Goal: Use online tool/utility: Utilize a website feature to perform a specific function

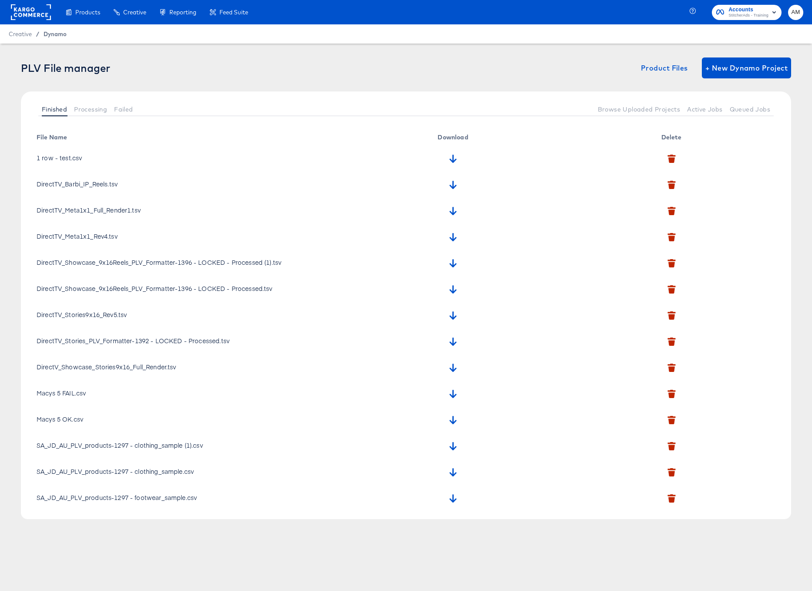
click at [51, 32] on span "Dynamo" at bounding box center [55, 33] width 23 height 7
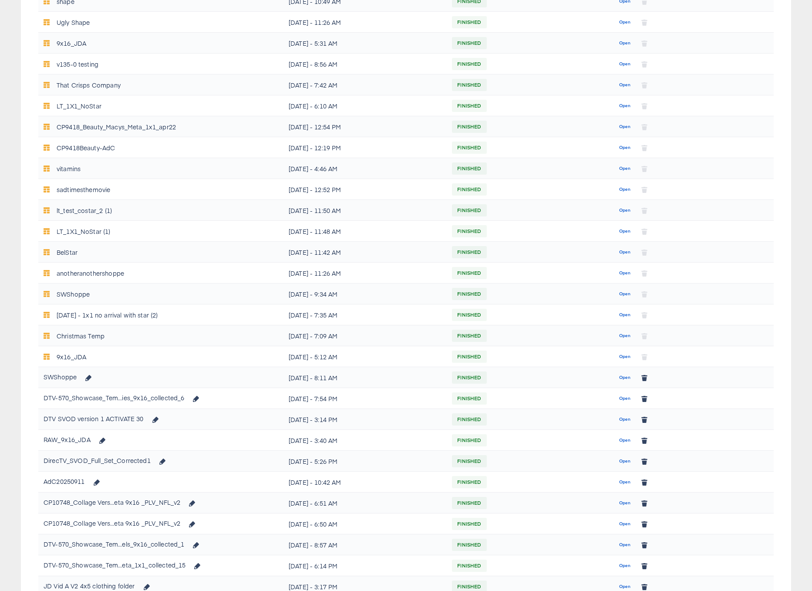
scroll to position [196, 0]
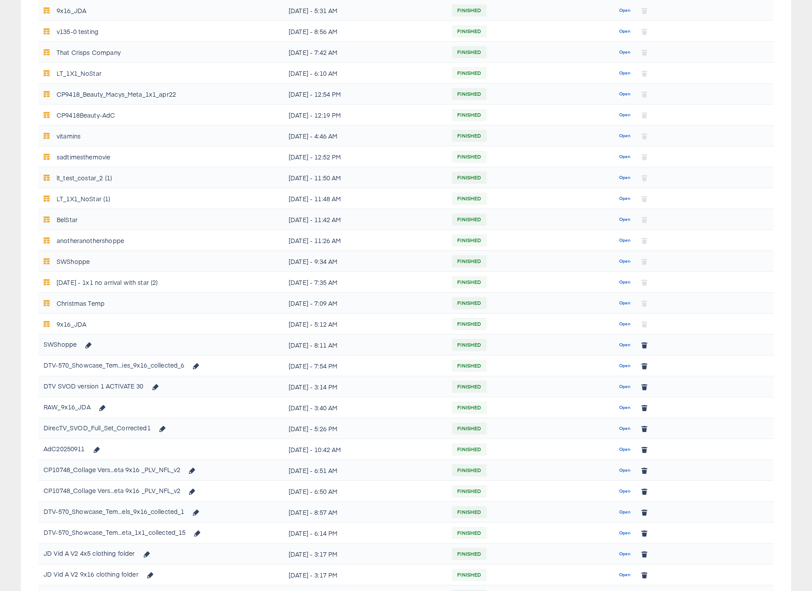
click at [619, 364] on span "Open" at bounding box center [625, 366] width 12 height 8
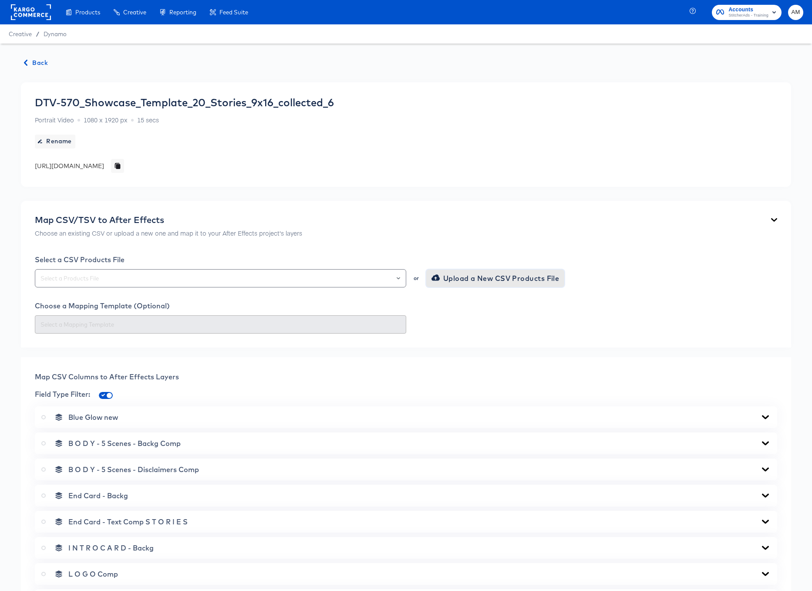
click at [448, 279] on span "Upload a New CSV Products File" at bounding box center [496, 278] width 126 height 12
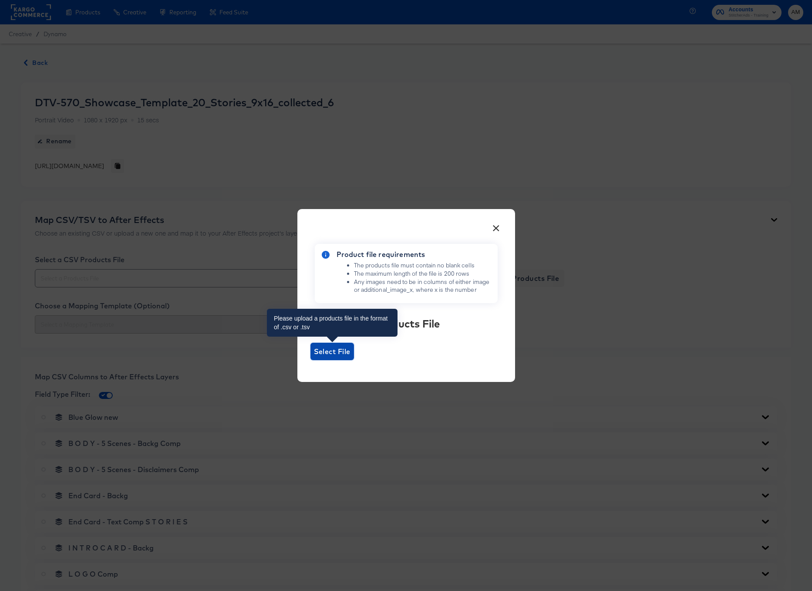
click at [335, 352] on span "Select File" at bounding box center [332, 351] width 37 height 12
click at [310, 360] on input "Select File" at bounding box center [310, 360] width 0 height 0
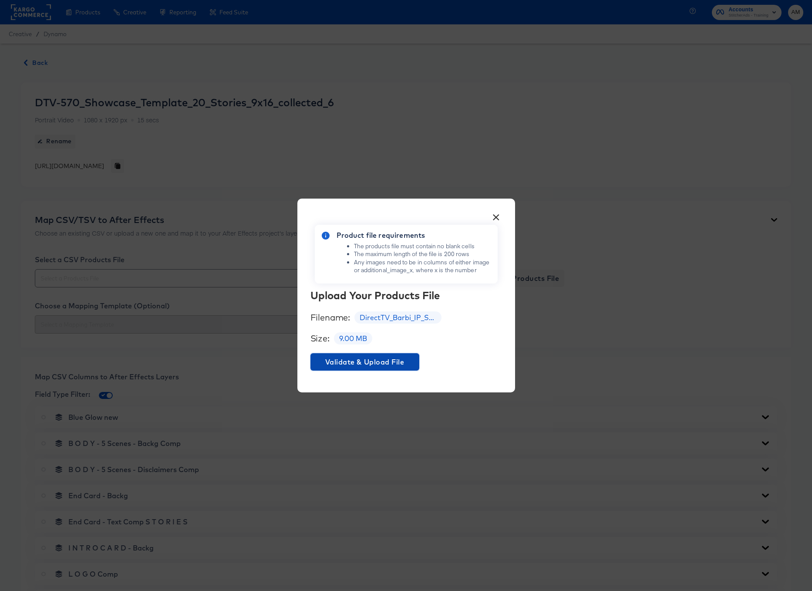
click at [384, 364] on span "Validate & Upload File" at bounding box center [365, 362] width 102 height 12
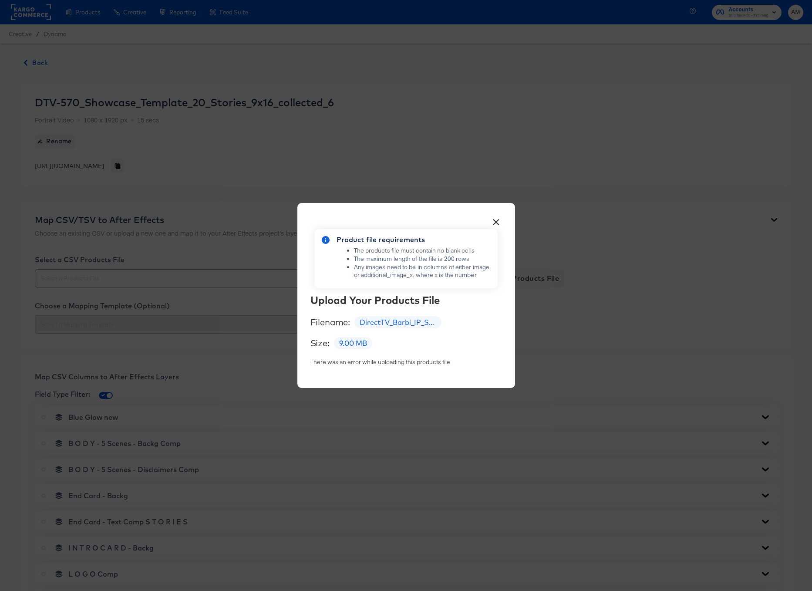
click at [496, 220] on button "×" at bounding box center [496, 220] width 16 height 16
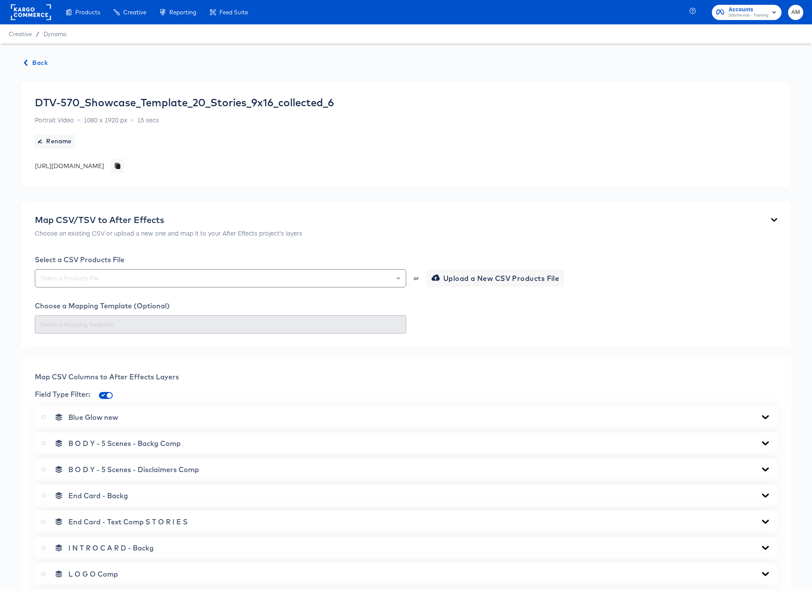
click at [31, 61] on span "Back" at bounding box center [36, 62] width 24 height 11
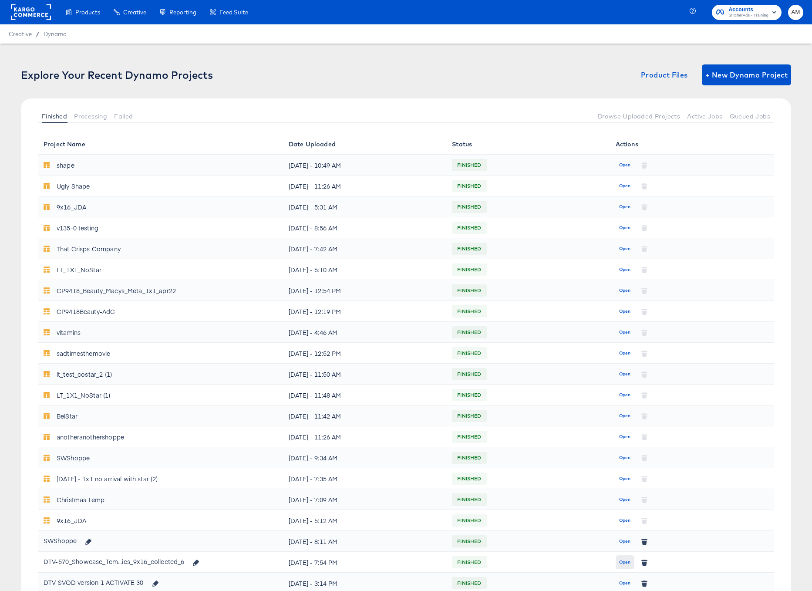
click at [623, 560] on span "Open" at bounding box center [625, 562] width 12 height 8
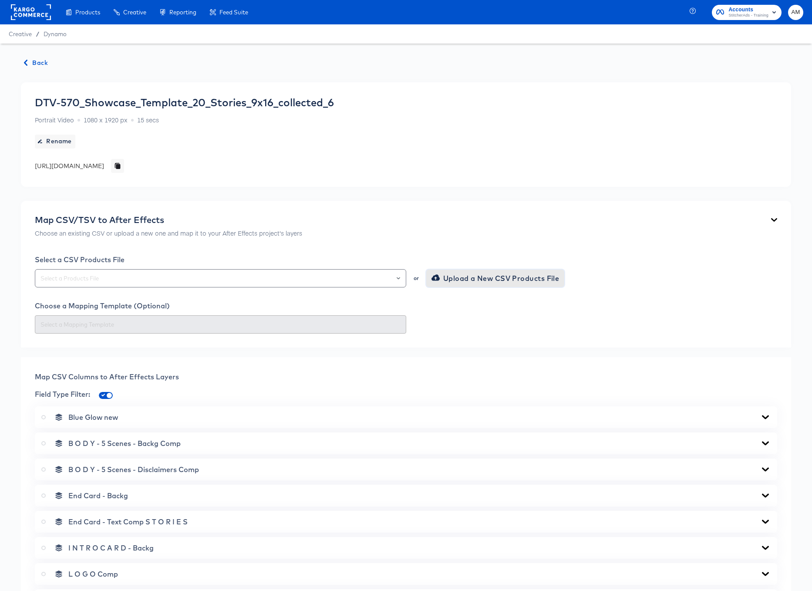
click at [457, 281] on span "Upload a New CSV Products File" at bounding box center [496, 278] width 126 height 12
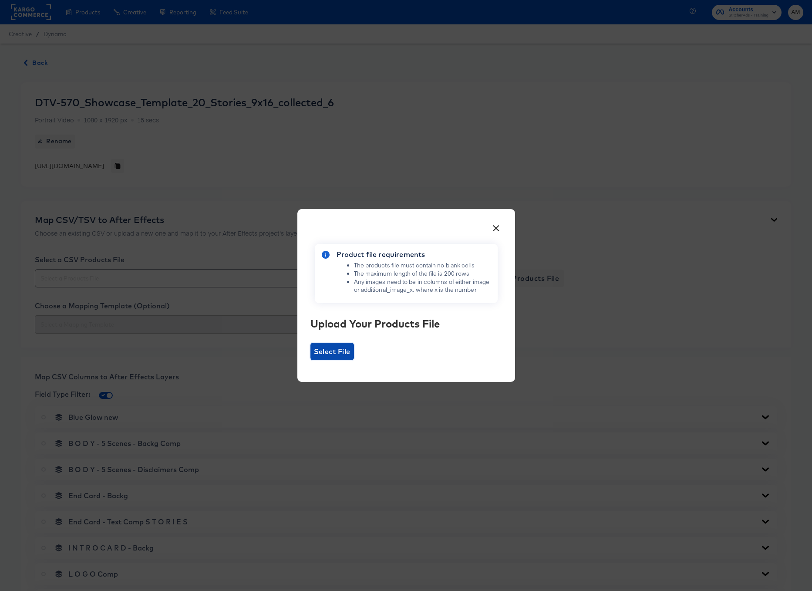
click at [330, 354] on span "Select File" at bounding box center [332, 351] width 37 height 12
click at [310, 360] on input "Select File" at bounding box center [310, 360] width 0 height 0
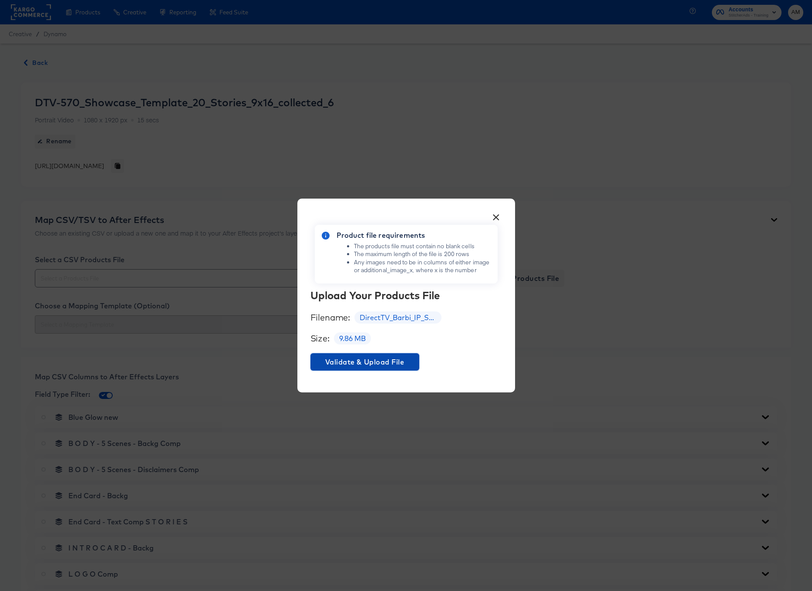
click at [395, 364] on span "Validate & Upload File" at bounding box center [365, 362] width 102 height 12
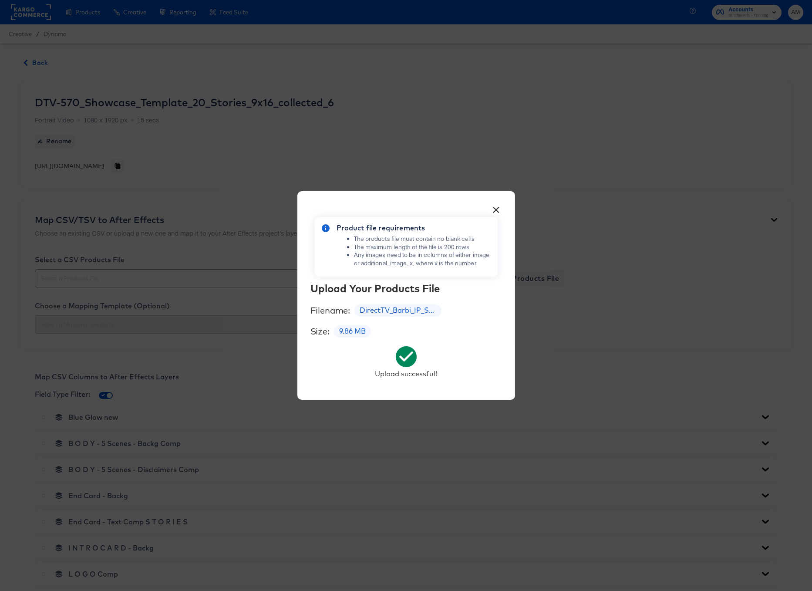
click at [497, 206] on button "×" at bounding box center [496, 208] width 16 height 16
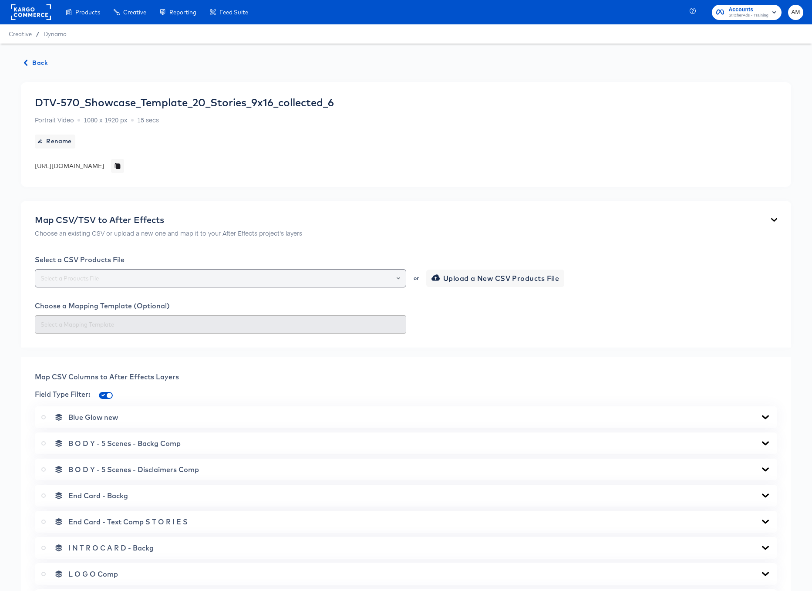
click at [399, 278] on icon "Open" at bounding box center [398, 277] width 3 height 3
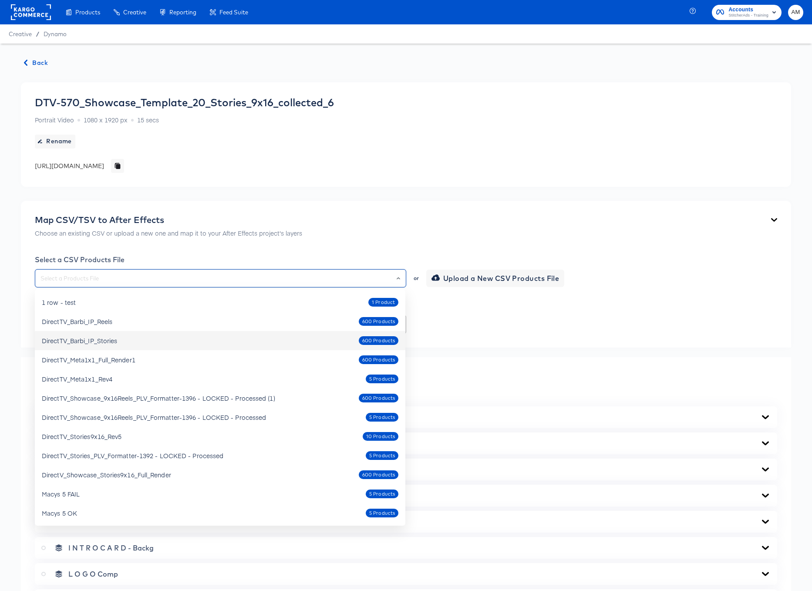
click at [108, 337] on div "DirectTV_Barbi_IP_Stories" at bounding box center [79, 340] width 75 height 9
type input "DirectTV_Barbi_IP_Stories"
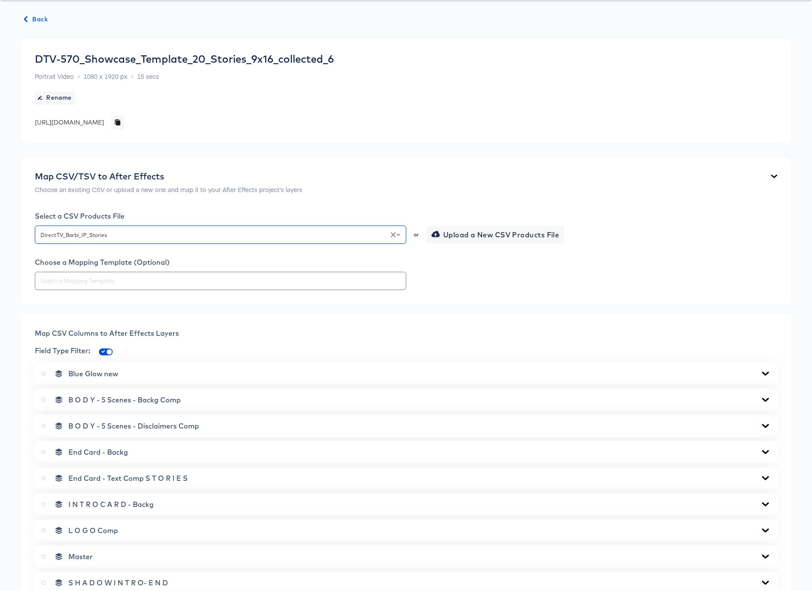
scroll to position [145, 0]
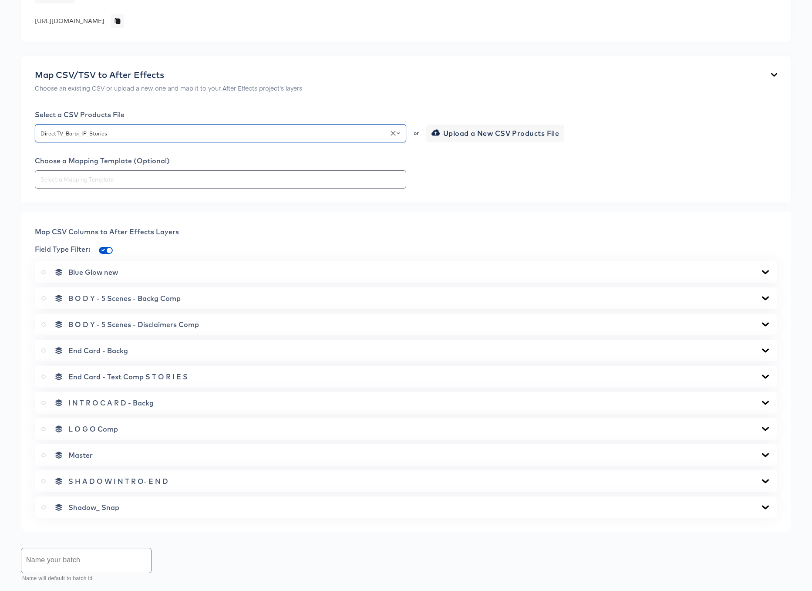
click at [767, 298] on icon at bounding box center [765, 298] width 7 height 4
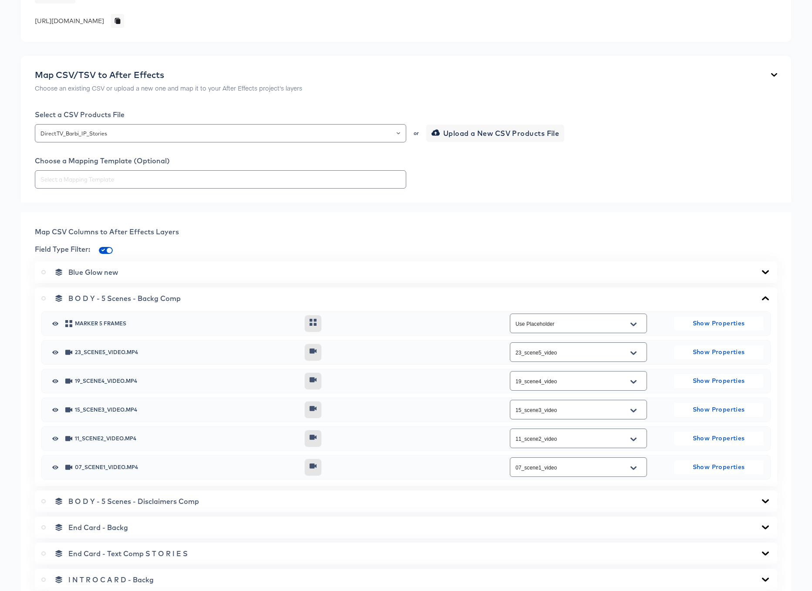
click at [767, 297] on icon at bounding box center [765, 298] width 7 height 4
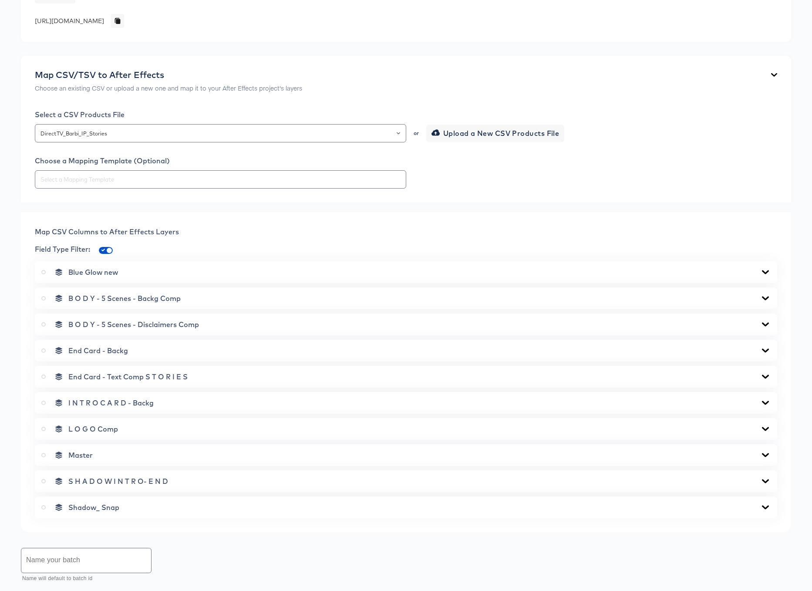
click at [764, 323] on icon at bounding box center [765, 324] width 10 height 7
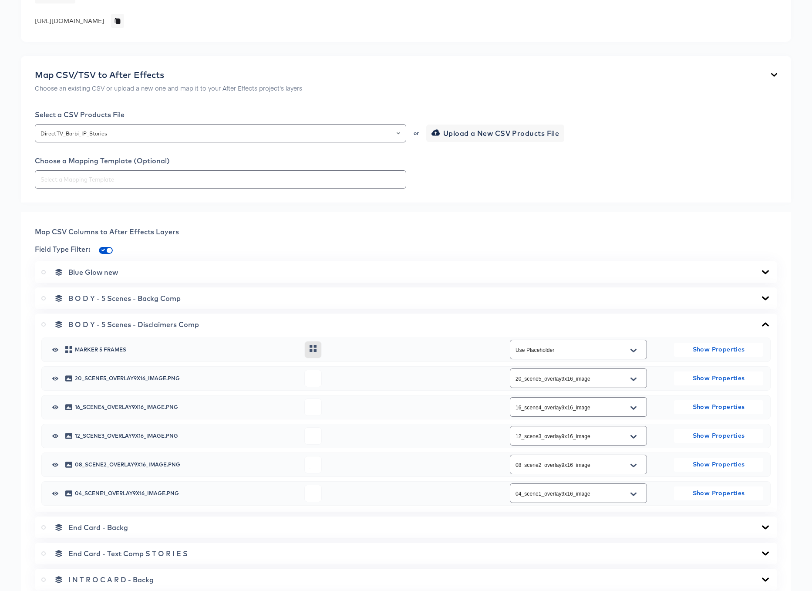
click at [764, 323] on icon at bounding box center [765, 324] width 7 height 4
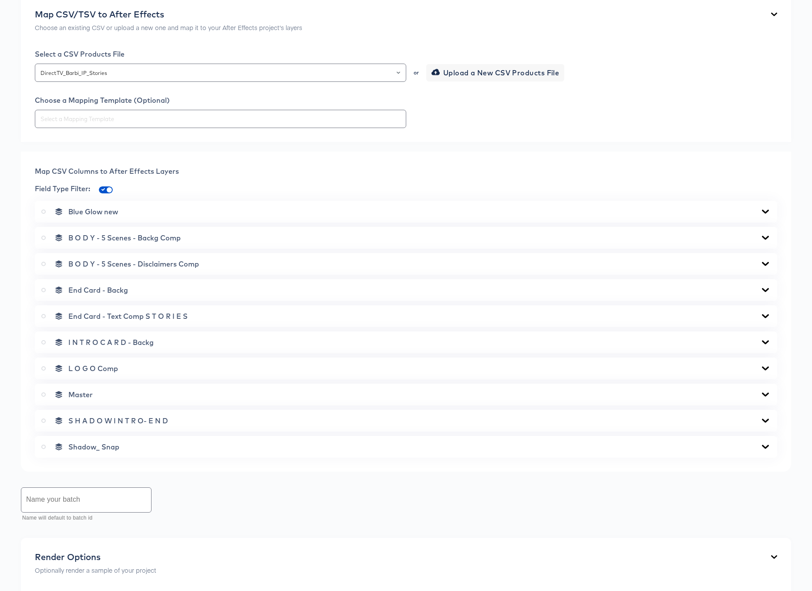
scroll to position [205, 0]
click at [767, 264] on icon at bounding box center [765, 263] width 10 height 7
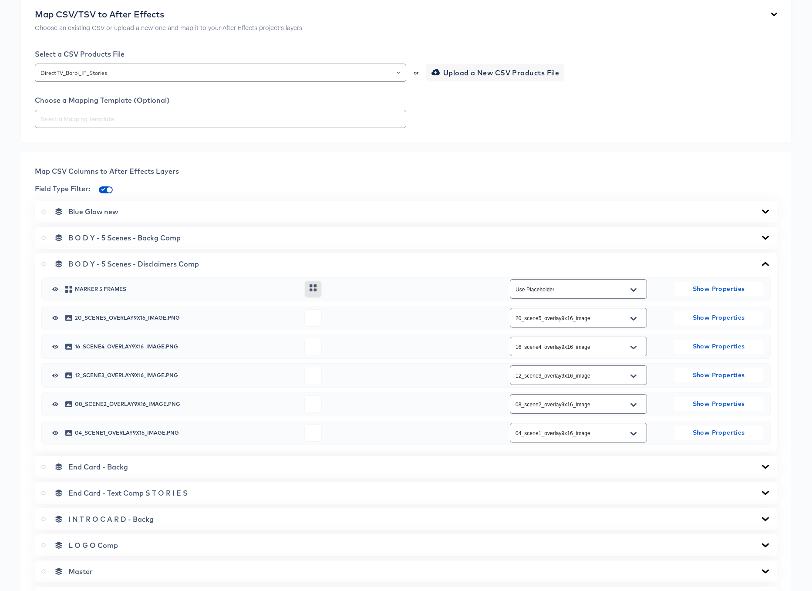
click at [767, 264] on icon at bounding box center [765, 264] width 7 height 4
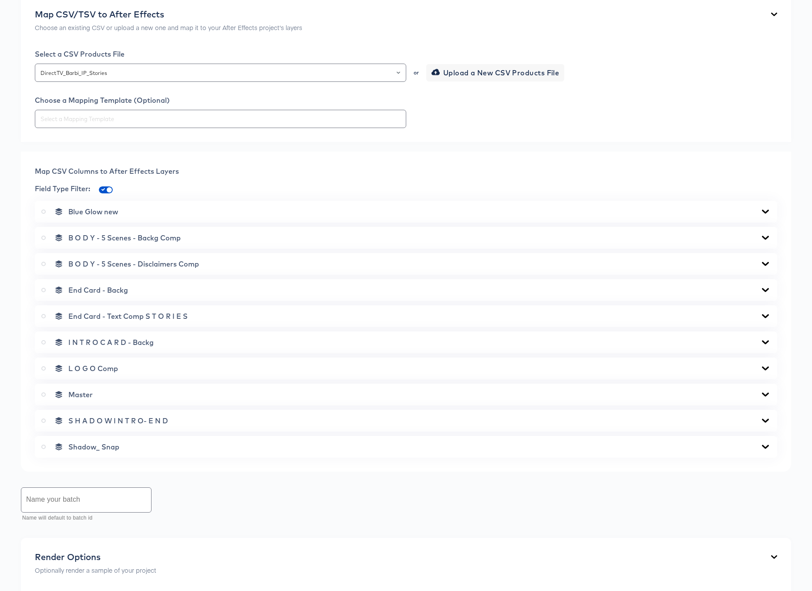
click at [764, 289] on icon at bounding box center [765, 290] width 7 height 4
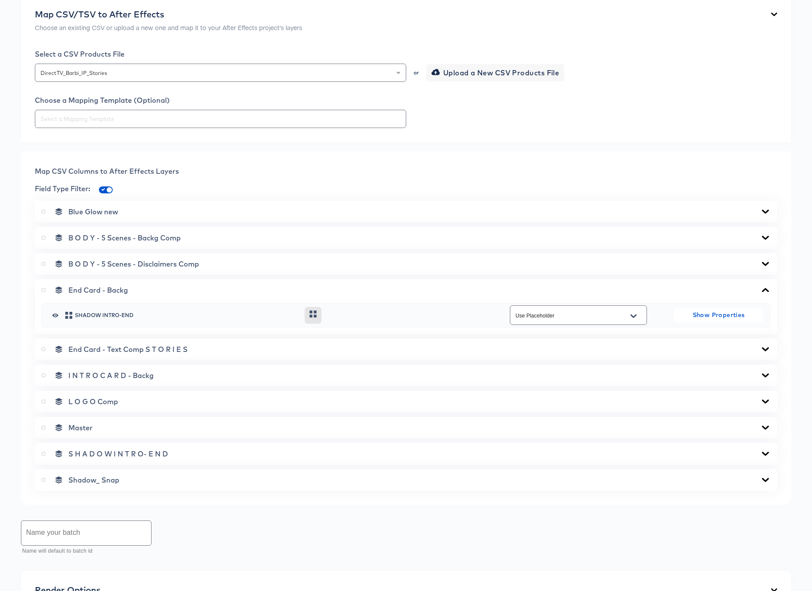
click at [764, 289] on icon at bounding box center [765, 289] width 10 height 7
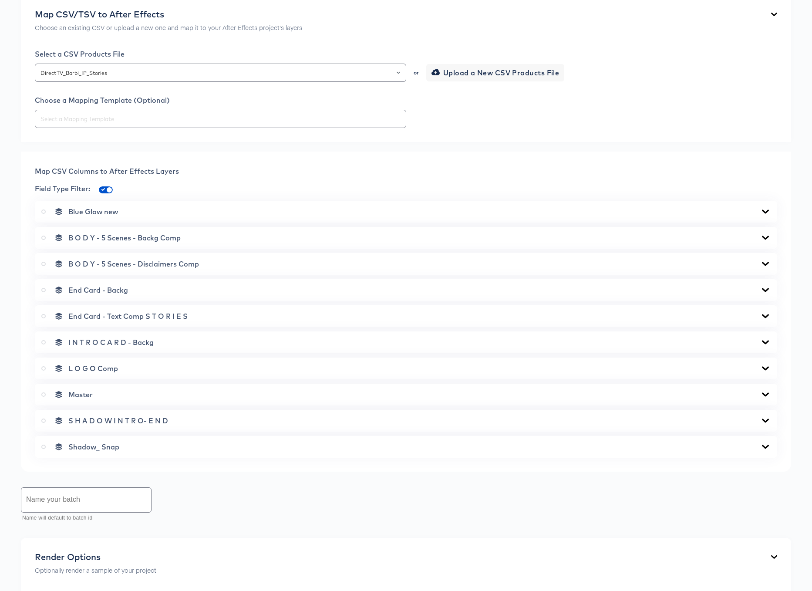
click at [764, 316] on icon at bounding box center [765, 316] width 7 height 4
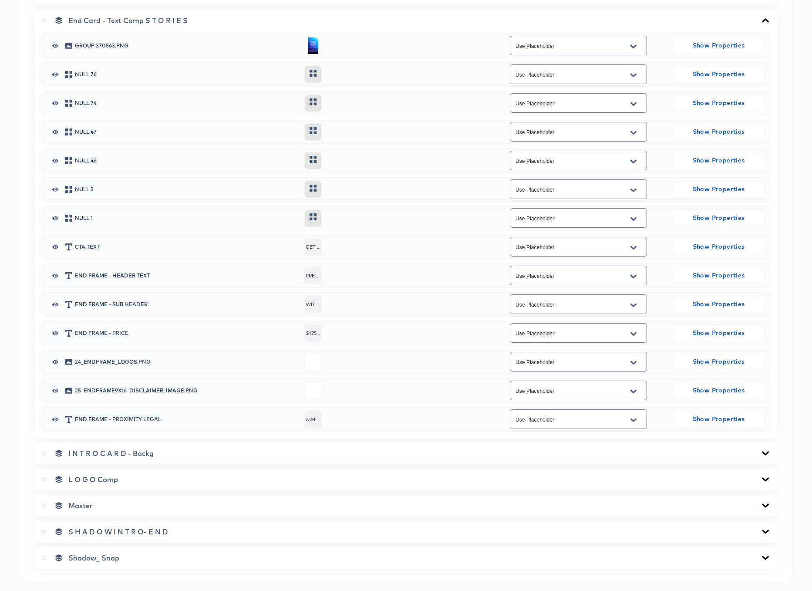
scroll to position [501, 0]
click at [635, 361] on icon "Open" at bounding box center [633, 361] width 6 height 3
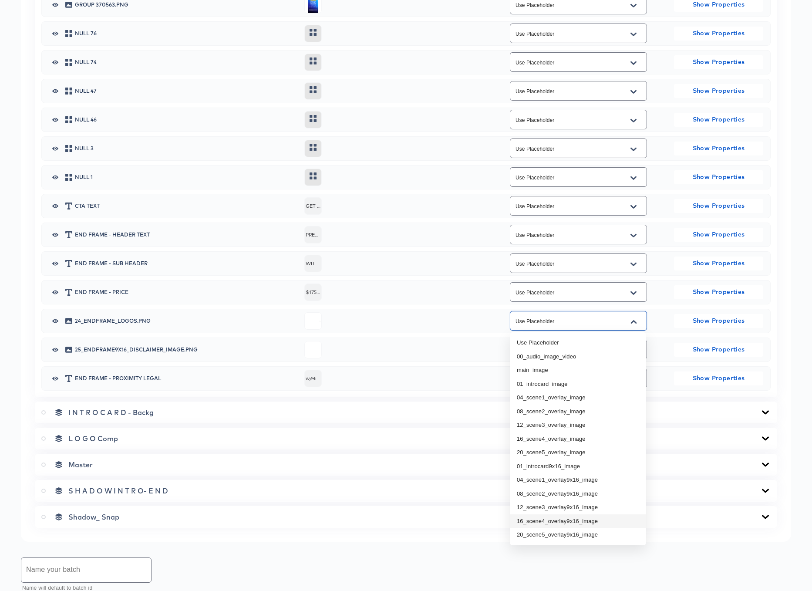
scroll to position [600, 0]
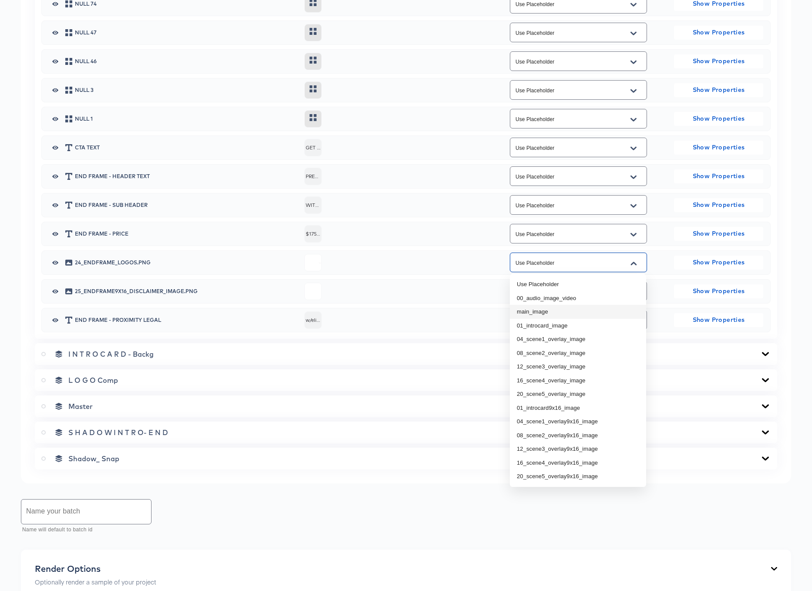
click at [456, 283] on div at bounding box center [393, 291] width 178 height 17
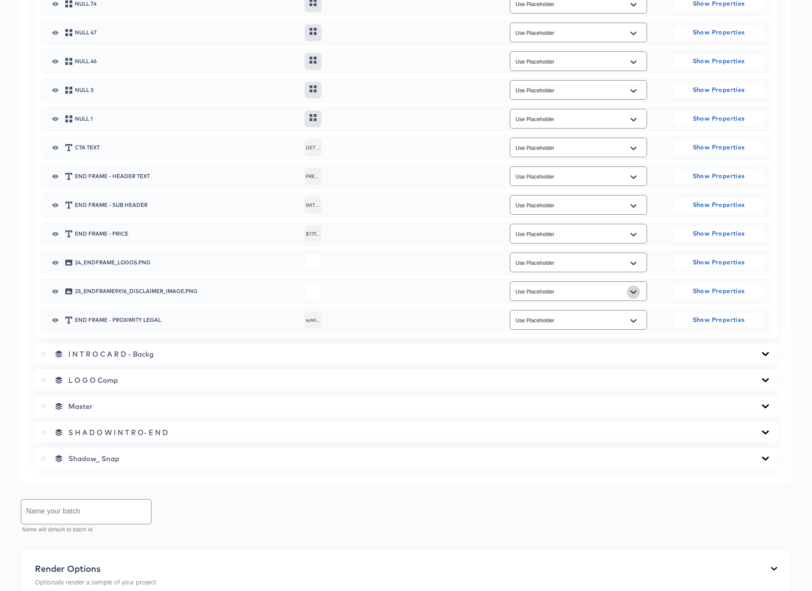
click at [634, 293] on icon "Open" at bounding box center [633, 291] width 6 height 3
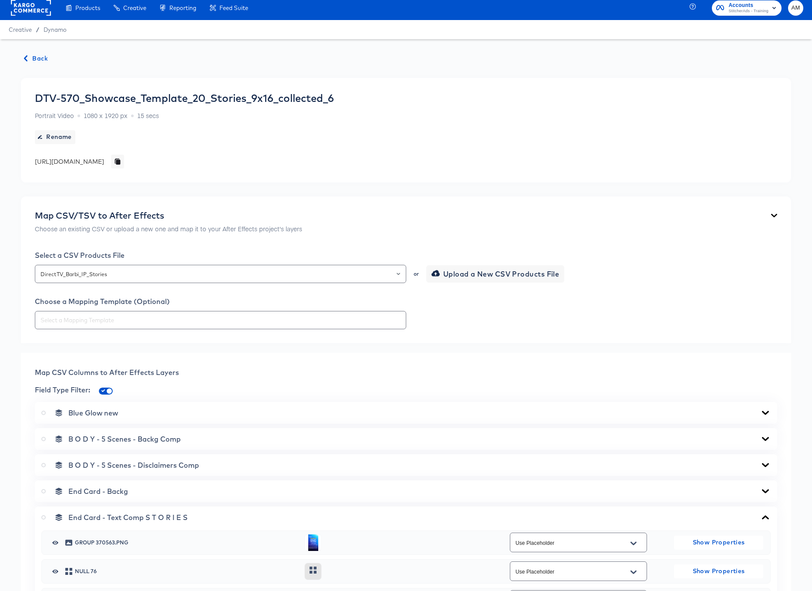
scroll to position [8, 0]
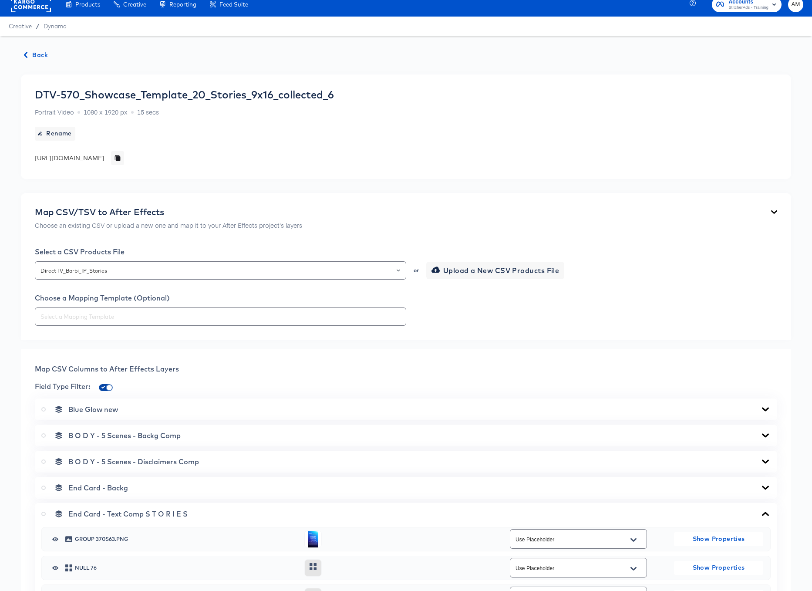
click at [102, 387] on input "checkbox" at bounding box center [109, 389] width 21 height 7
checkbox input "false"
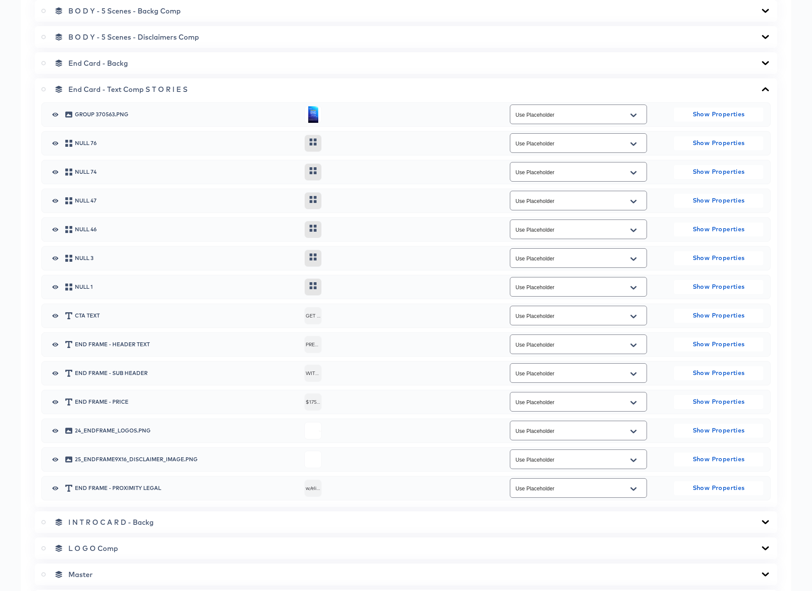
scroll to position [494, 0]
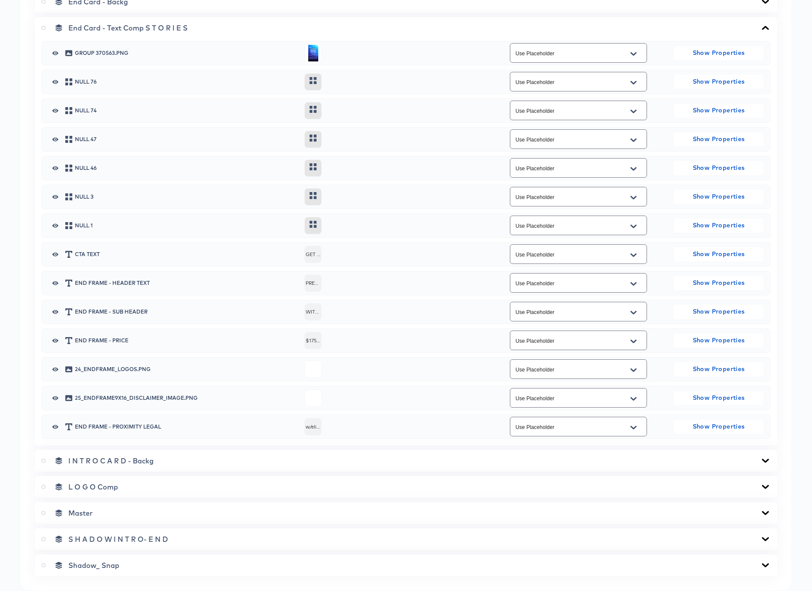
click at [633, 394] on button "Open" at bounding box center [633, 399] width 13 height 14
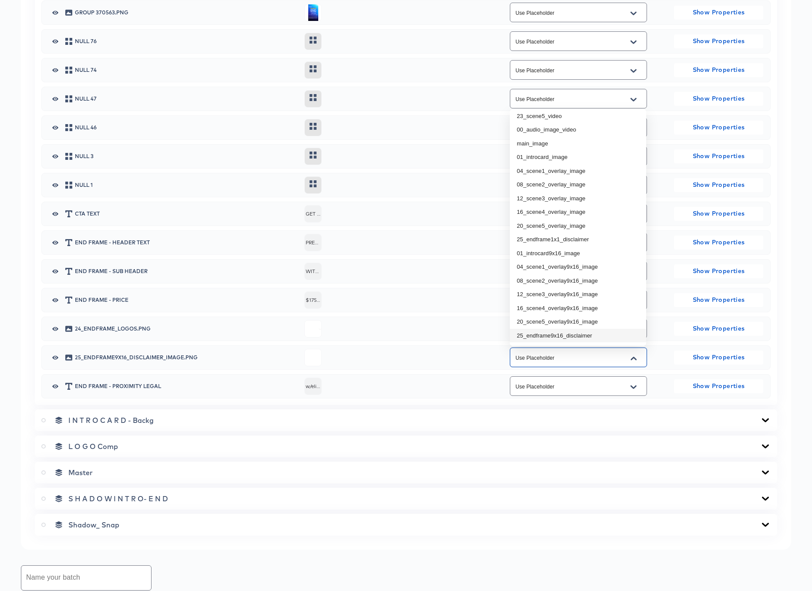
scroll to position [541, 0]
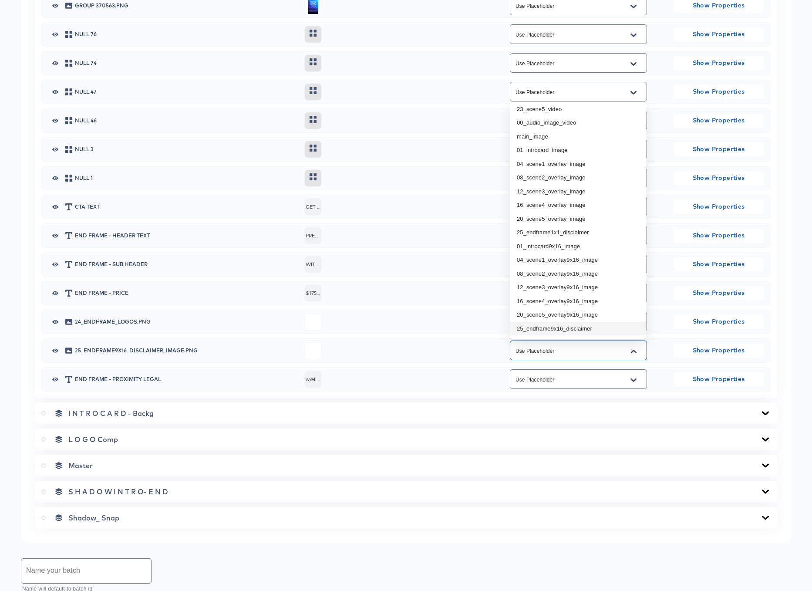
click at [579, 328] on li "25_endframe9x16_disclaimer" at bounding box center [578, 329] width 136 height 14
type input "25_endframe9x16_disclaimer"
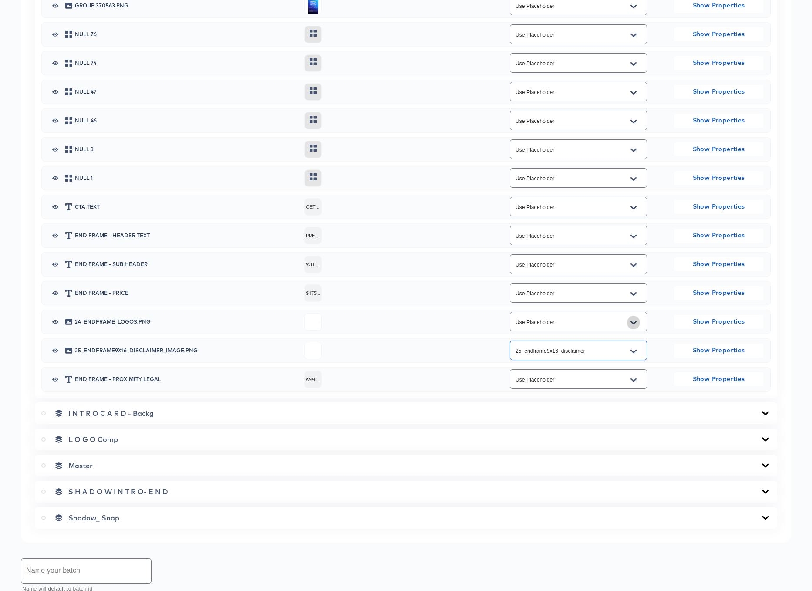
click at [631, 323] on icon "Open" at bounding box center [633, 322] width 6 height 7
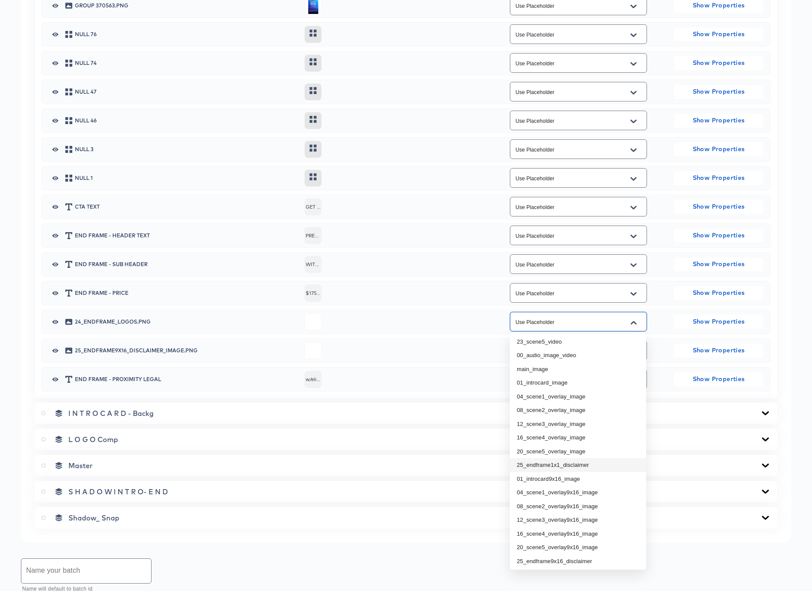
scroll to position [125, 0]
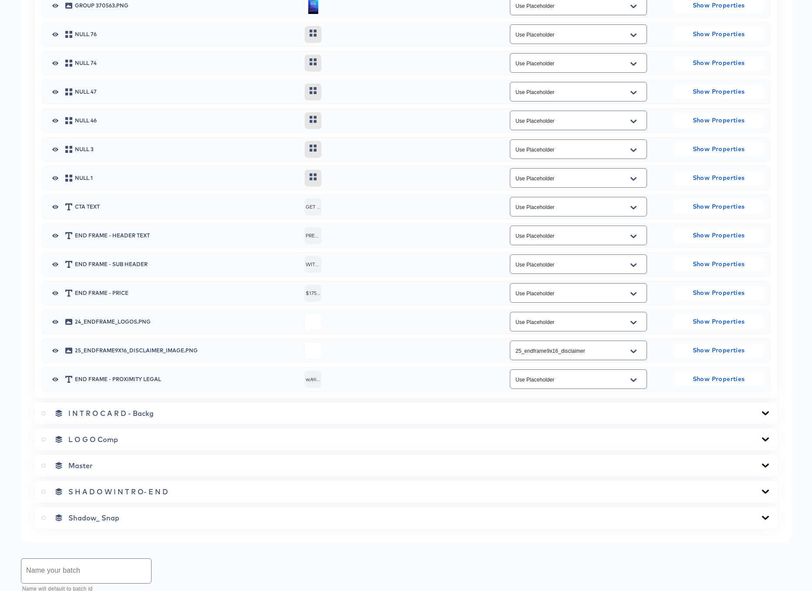
click at [457, 327] on div at bounding box center [393, 321] width 178 height 17
click at [764, 413] on icon at bounding box center [765, 413] width 7 height 4
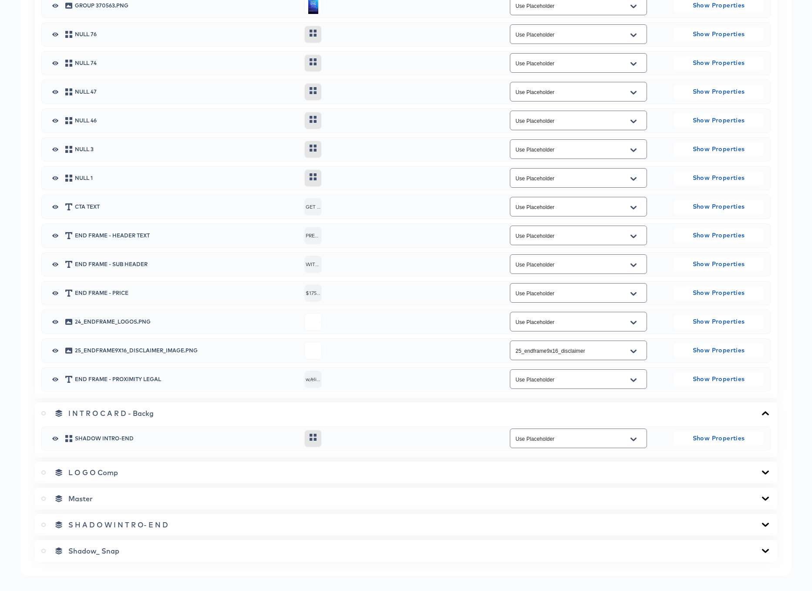
click at [764, 413] on icon at bounding box center [765, 413] width 7 height 4
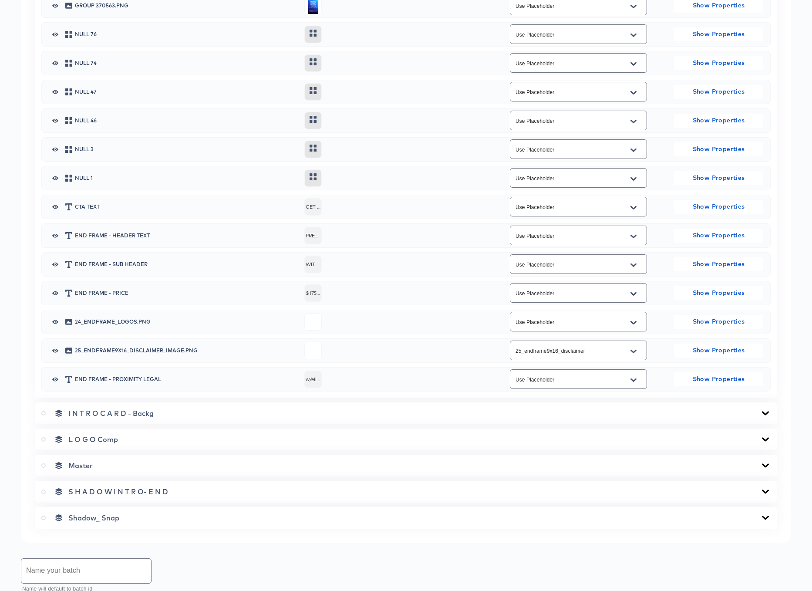
click at [765, 438] on icon at bounding box center [765, 439] width 10 height 7
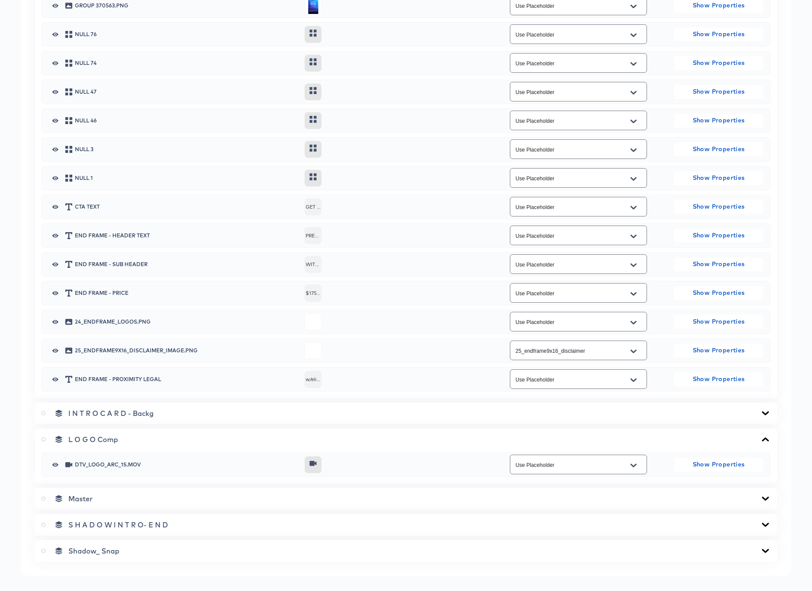
click at [765, 438] on icon at bounding box center [765, 439] width 7 height 4
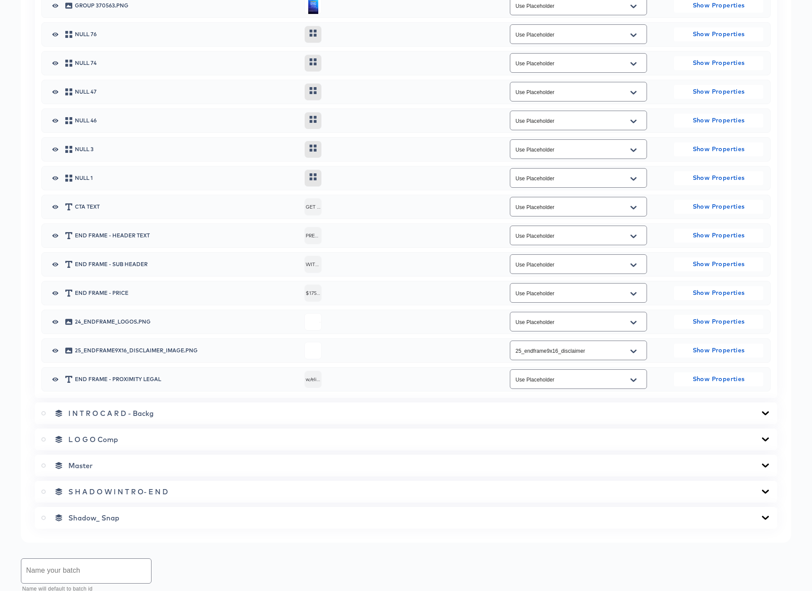
click at [767, 467] on icon at bounding box center [765, 465] width 10 height 7
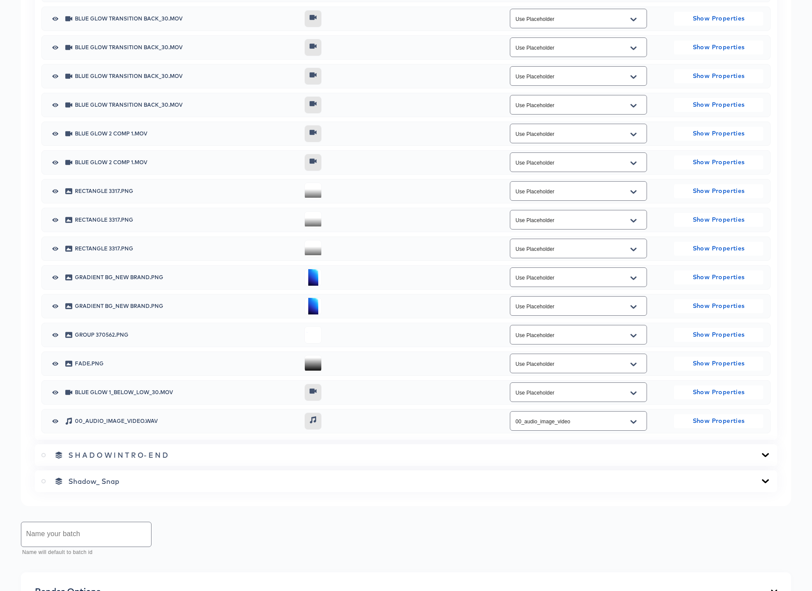
scroll to position [1372, 0]
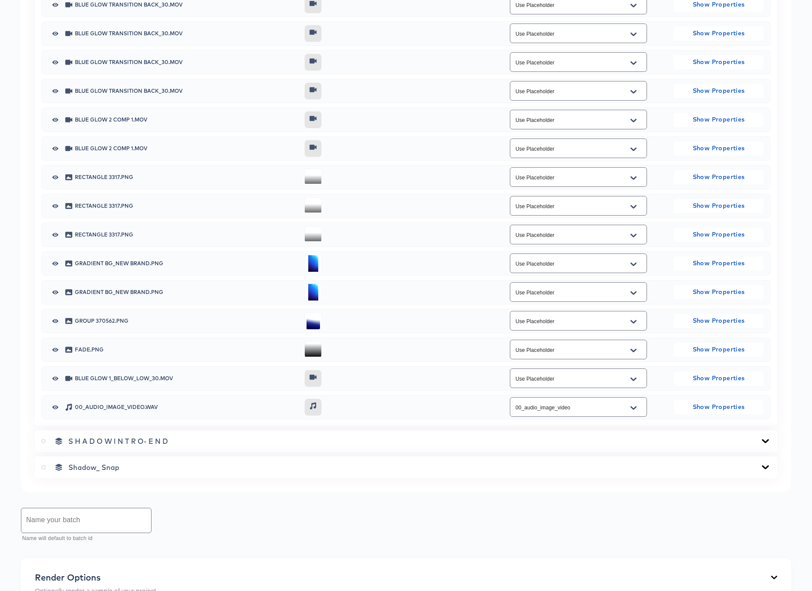
click at [616, 444] on div "S H A D O W I N T R O- E N D" at bounding box center [405, 441] width 729 height 9
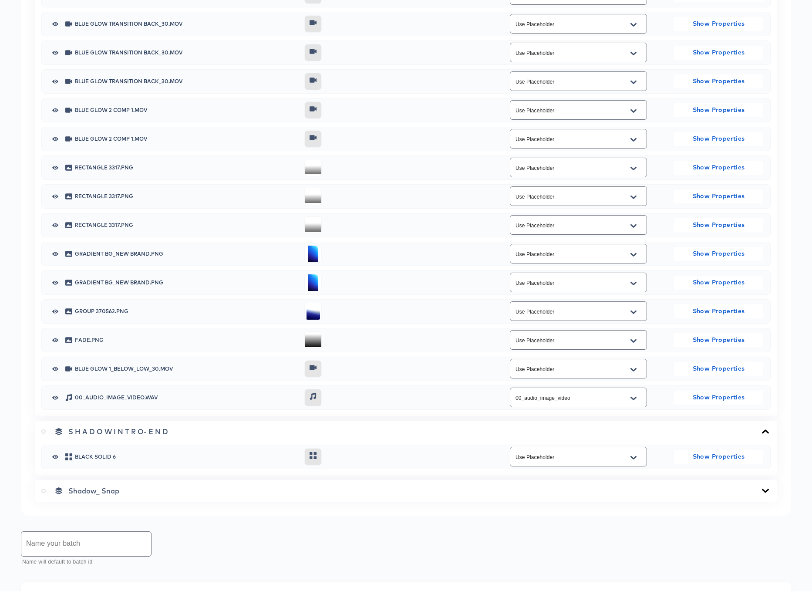
scroll to position [1383, 0]
click at [567, 491] on div "Shadow_ Snap" at bounding box center [405, 489] width 729 height 9
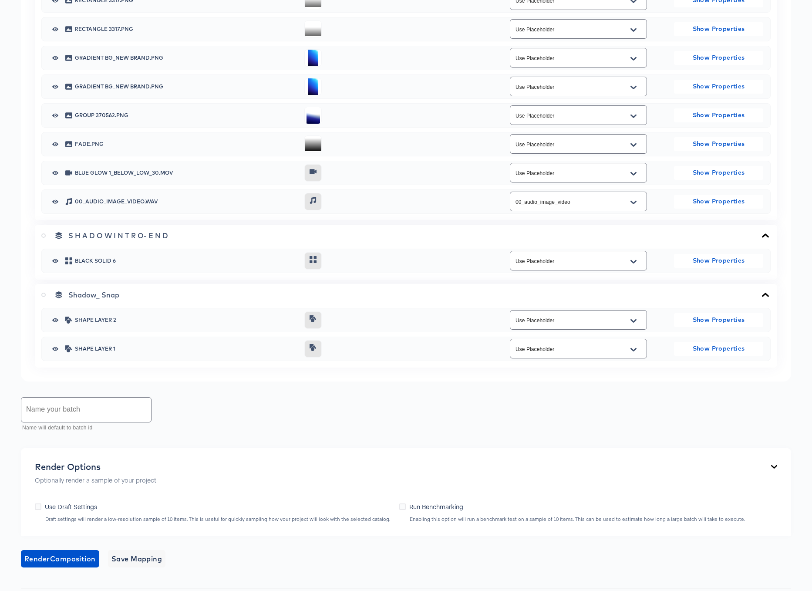
scroll to position [1609, 0]
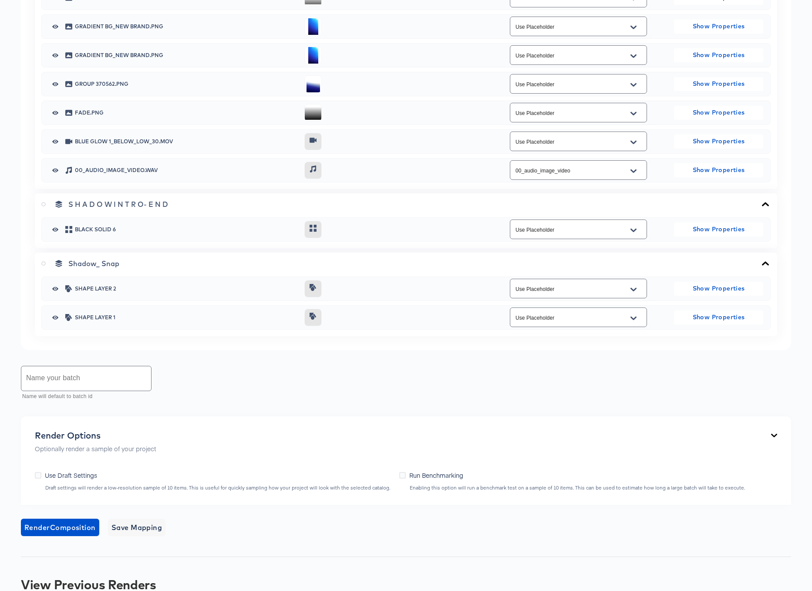
click at [96, 383] on input "text" at bounding box center [86, 378] width 130 height 24
type input "Barbie_IP_Stories"
click at [122, 527] on span "Save Mapping" at bounding box center [136, 527] width 51 height 12
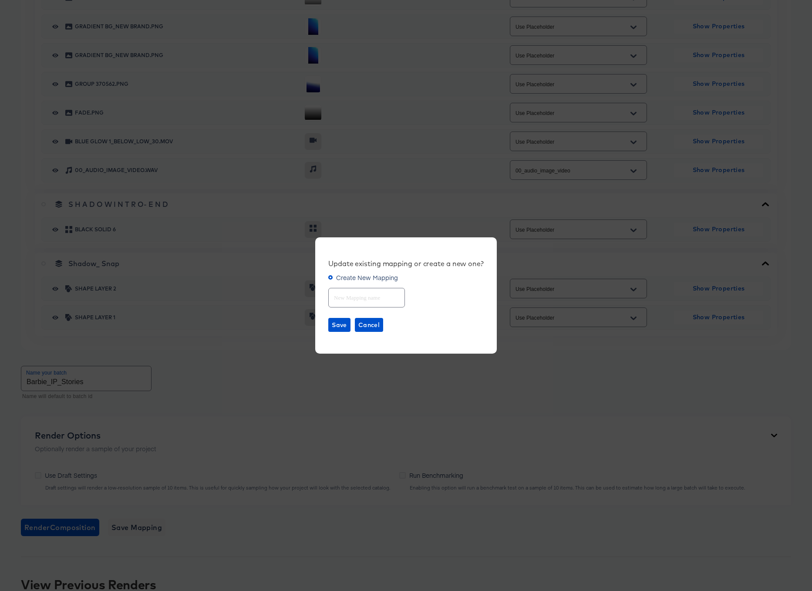
click at [341, 300] on input "text" at bounding box center [367, 294] width 76 height 19
type input "Barbie IP"
click at [339, 325] on span "Save" at bounding box center [339, 325] width 15 height 11
click at [336, 377] on div "Update existing mapping or create a new one? Create New Mapping Barbie IP Save …" at bounding box center [406, 295] width 812 height 591
click at [304, 377] on div "Update existing mapping or create a new one? Create New Mapping Barbie IP Save …" at bounding box center [406, 295] width 812 height 591
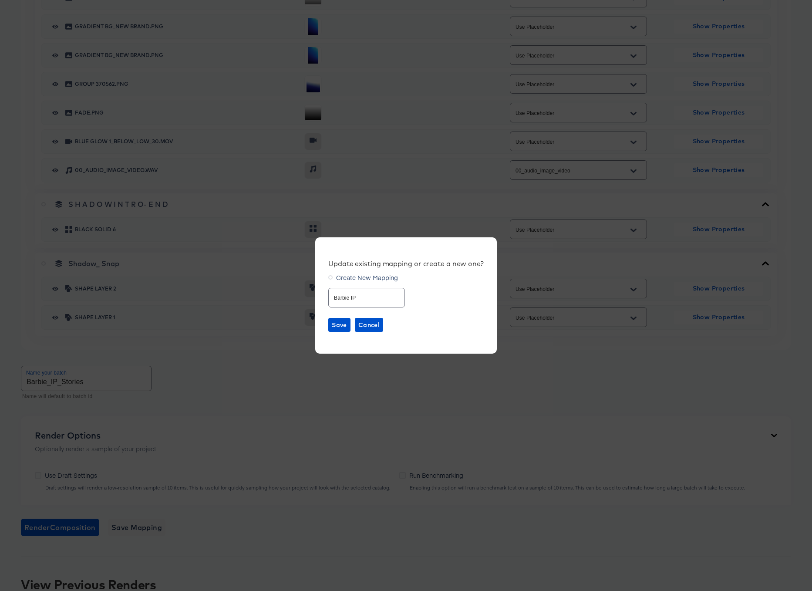
click at [333, 307] on div "Update existing mapping or create a new one? Create New Mapping Barbie IP Save …" at bounding box center [406, 295] width 182 height 116
click at [366, 325] on span "Cancel" at bounding box center [368, 325] width 21 height 11
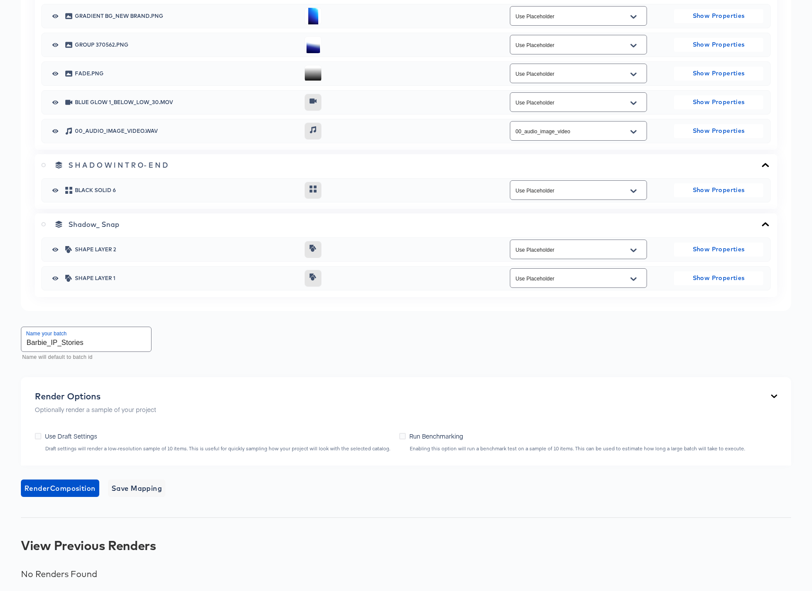
scroll to position [1650, 0]
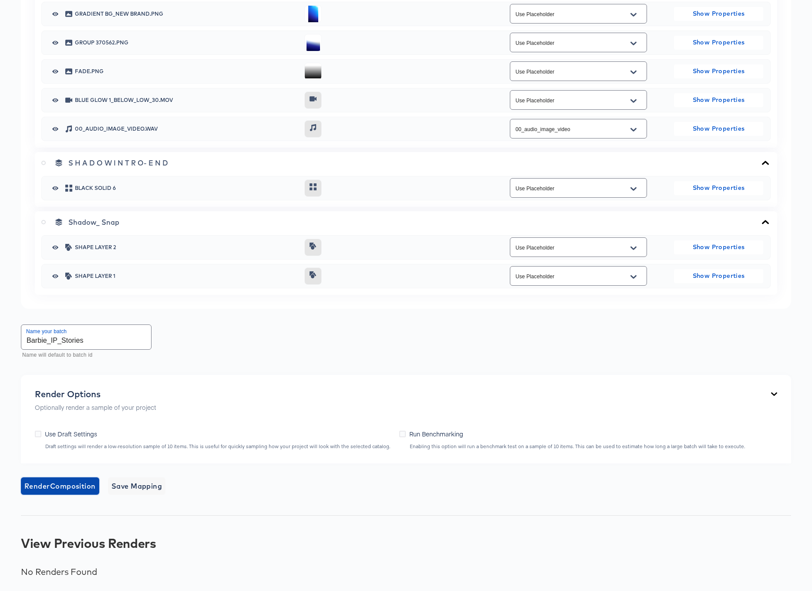
click at [77, 488] on span "Render Composition" at bounding box center [59, 486] width 71 height 12
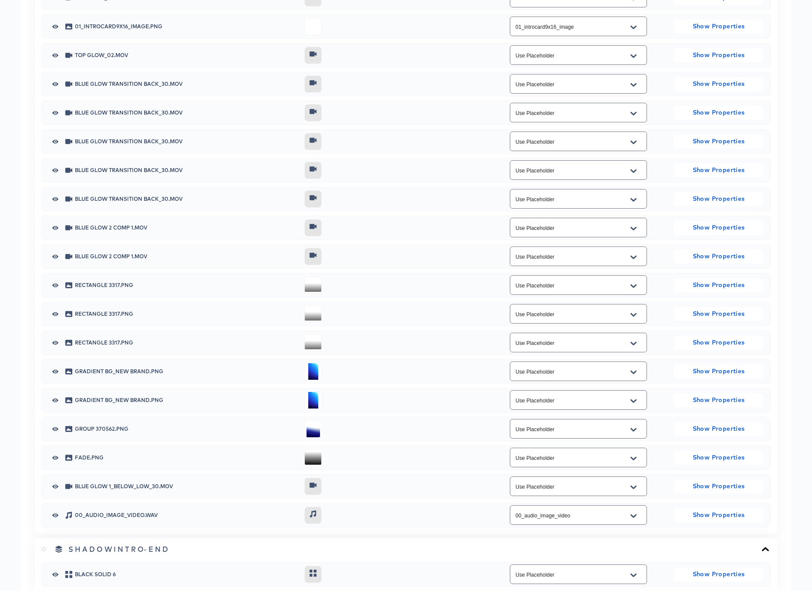
scroll to position [830, 0]
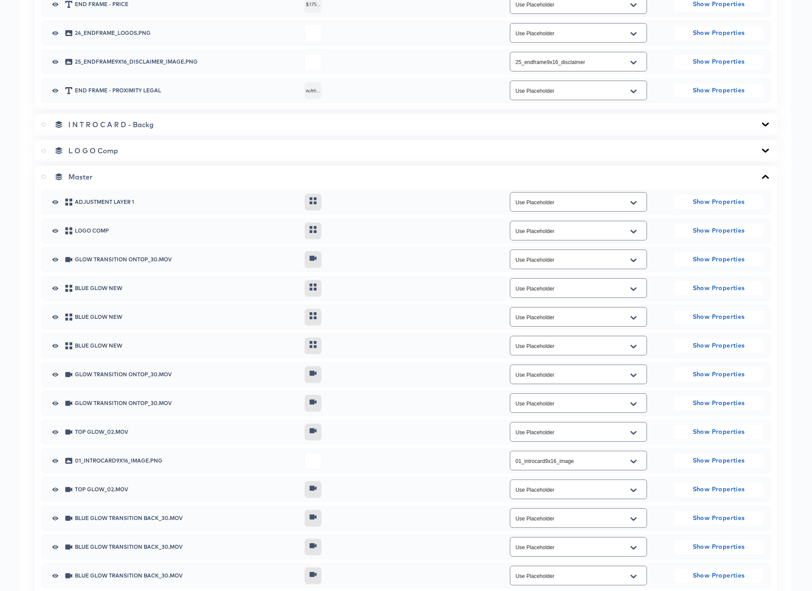
click at [45, 175] on icon at bounding box center [43, 177] width 4 height 4
click at [0, 0] on input "radio" at bounding box center [0, 0] width 0 height 0
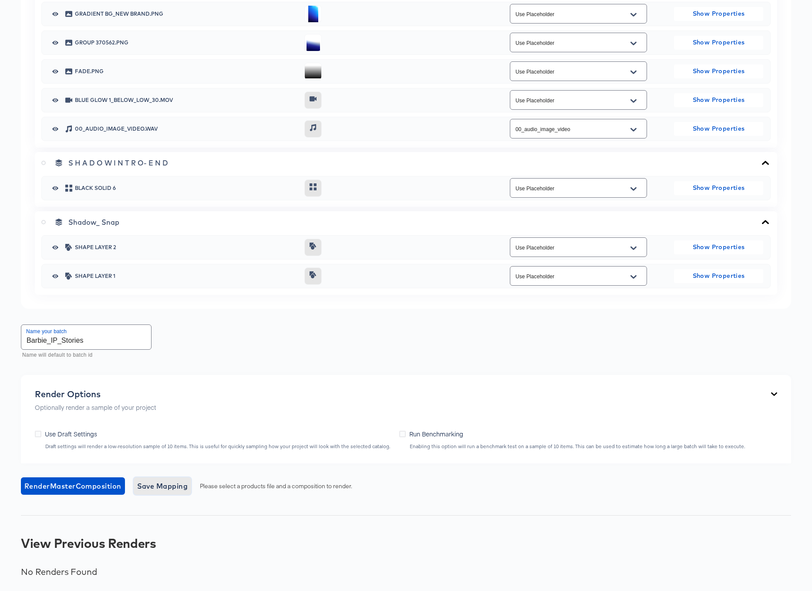
click at [161, 483] on span "Save Mapping" at bounding box center [162, 486] width 51 height 12
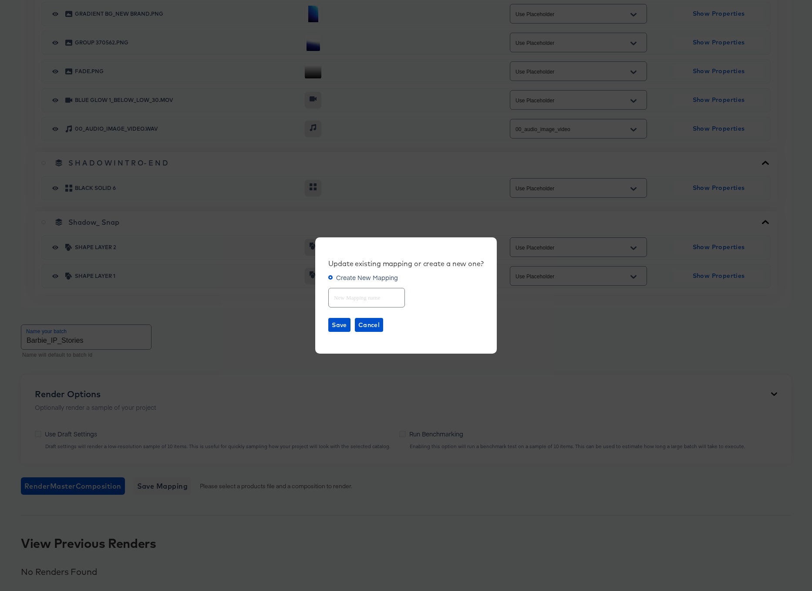
click at [351, 300] on input "text" at bounding box center [367, 294] width 76 height 19
type input "Barbie IP"
click at [339, 324] on span "Save" at bounding box center [339, 325] width 15 height 11
click at [784, 26] on icon "button" at bounding box center [784, 26] width 3 height 5
click at [370, 322] on span "Cancel" at bounding box center [368, 325] width 21 height 11
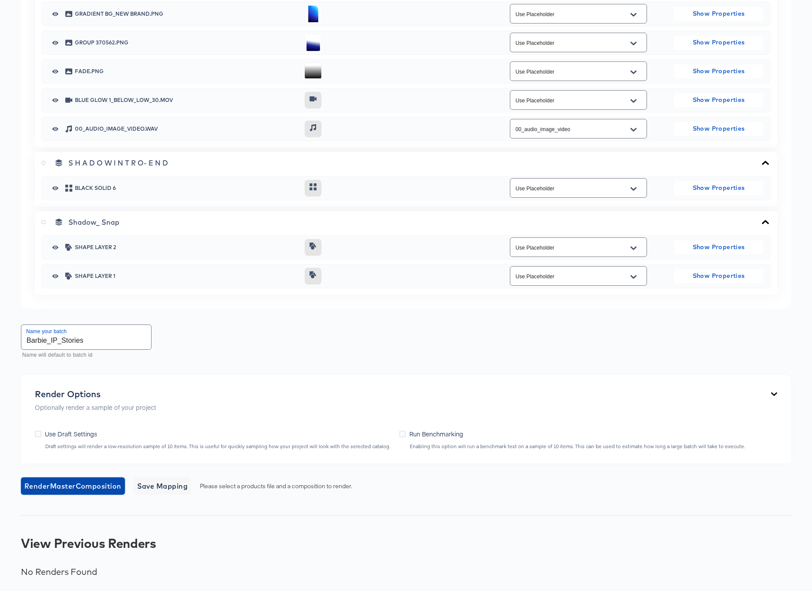
click at [60, 487] on span "Render Master Composition" at bounding box center [72, 486] width 97 height 12
